Goal: Information Seeking & Learning: Check status

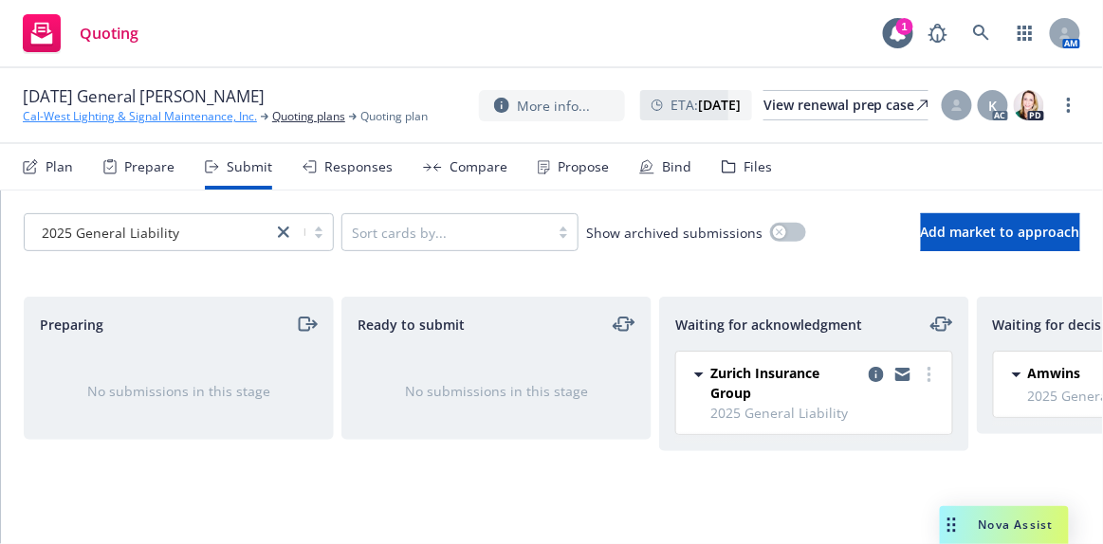
click at [61, 116] on link "Cal-West Lighting & Signal Maintenance, Inc." at bounding box center [140, 116] width 234 height 17
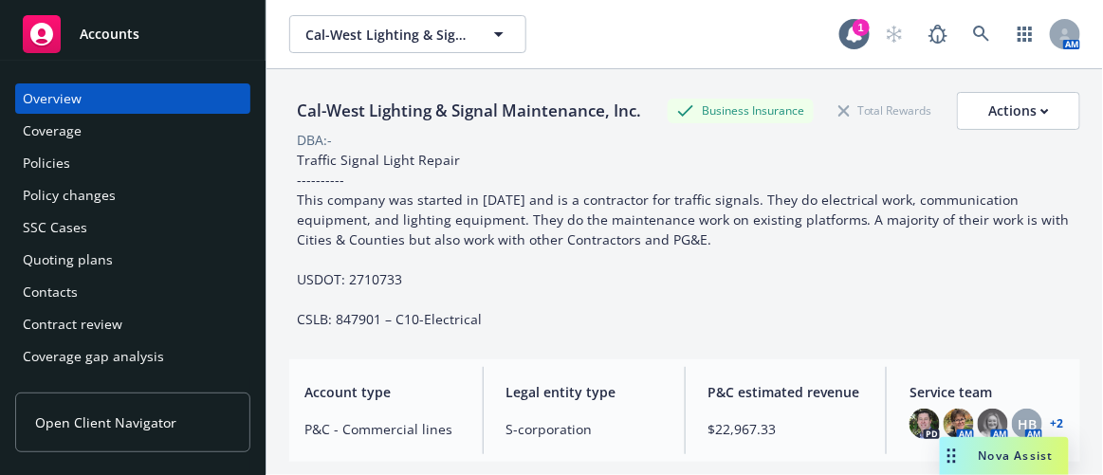
click at [125, 47] on div "Accounts" at bounding box center [133, 34] width 220 height 38
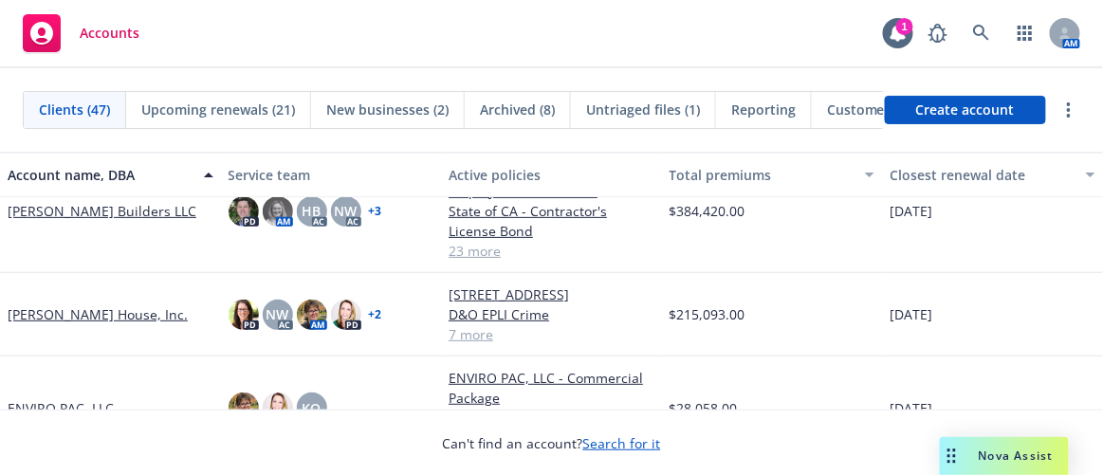
scroll to position [947, 0]
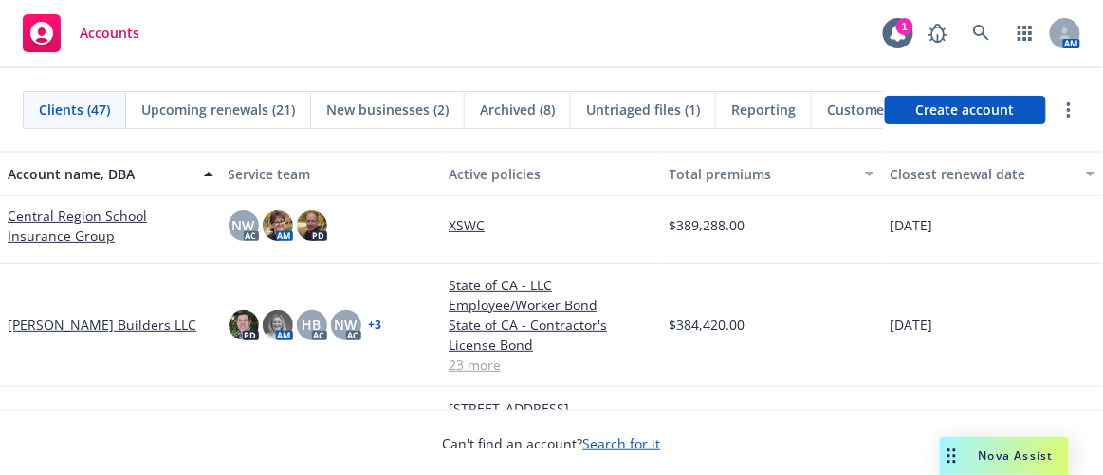
click at [53, 321] on link "Christopherson Builders LLC" at bounding box center [102, 325] width 189 height 20
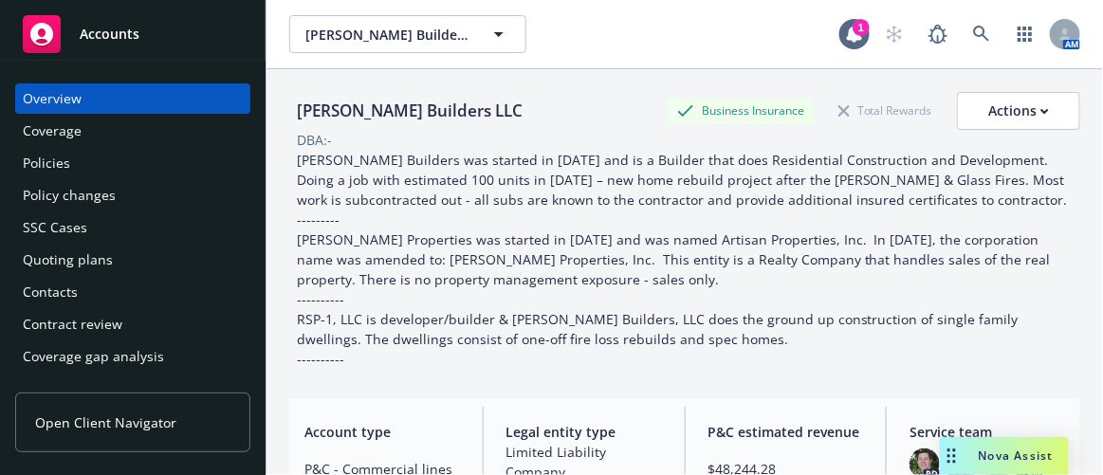
click at [65, 194] on div "Policy changes" at bounding box center [69, 195] width 93 height 30
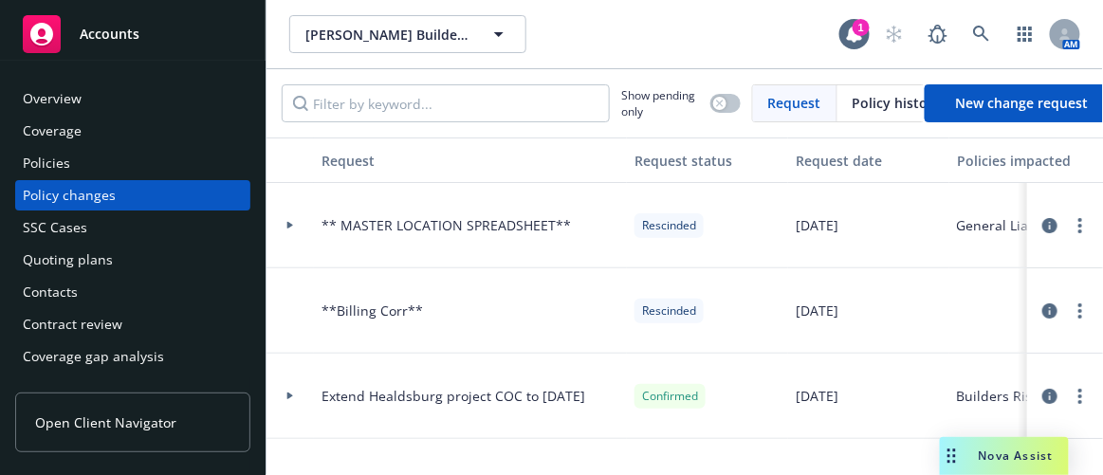
click at [386, 225] on span "** MASTER LOCATION SPREADSHEET**" at bounding box center [445, 225] width 249 height 20
click at [1042, 222] on icon "circleInformation" at bounding box center [1049, 225] width 15 height 15
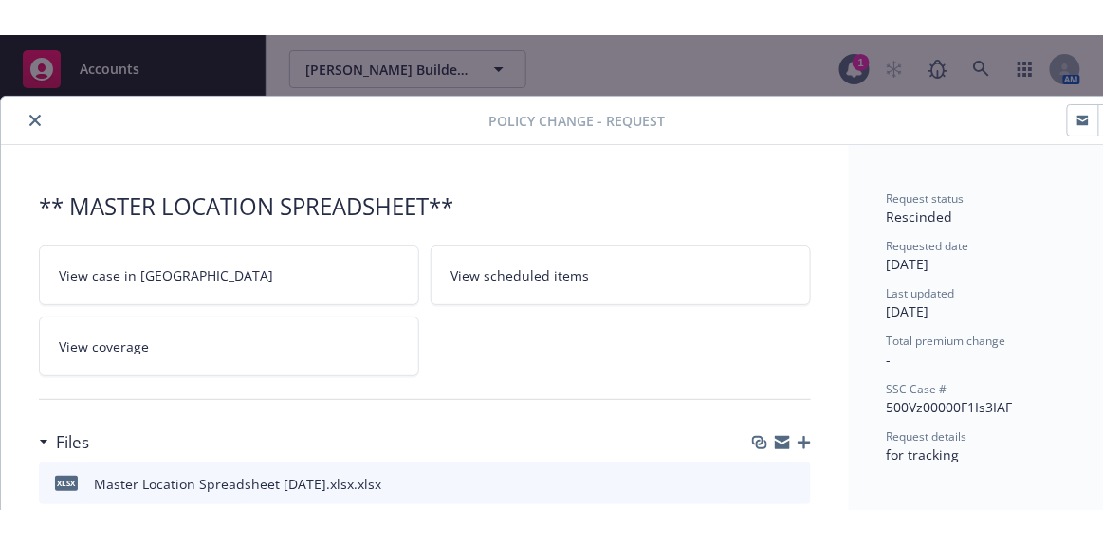
scroll to position [56, 0]
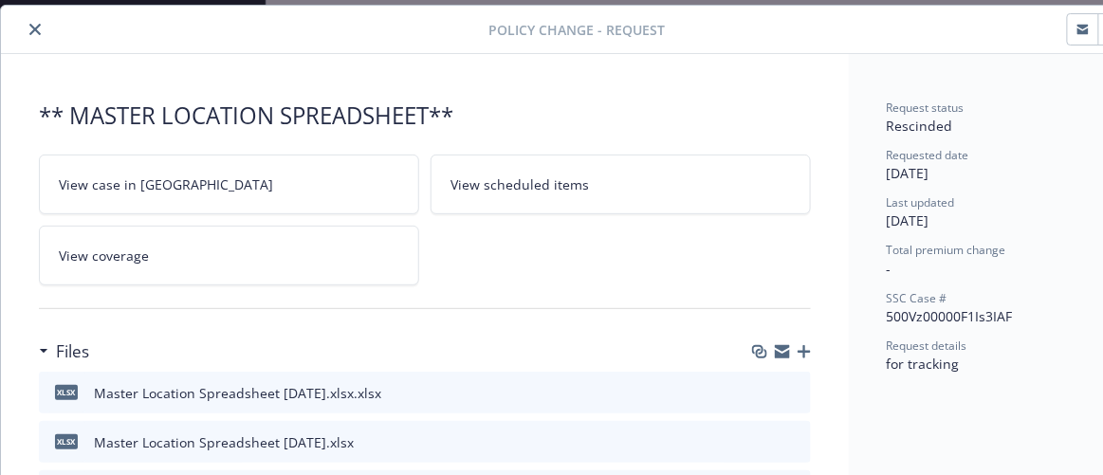
click at [796, 385] on icon "preview file" at bounding box center [792, 391] width 17 height 13
